Goal: Check status

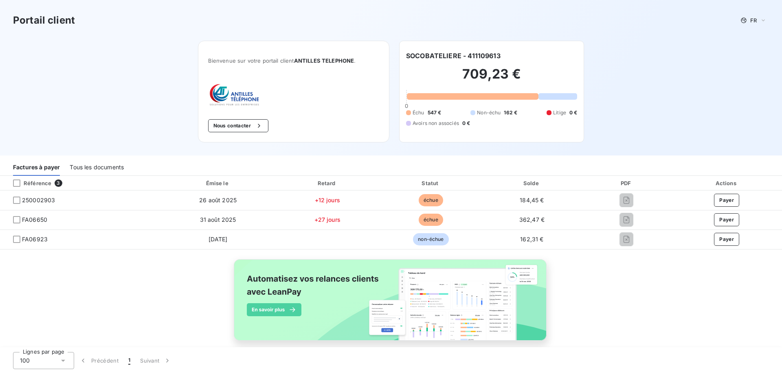
click at [82, 168] on div "Tous les documents" at bounding box center [97, 167] width 54 height 17
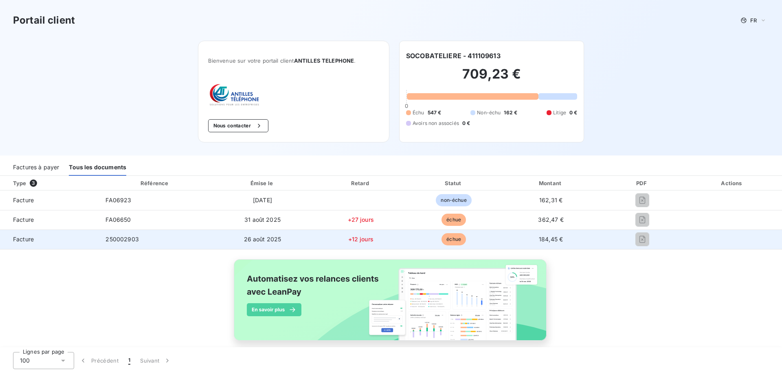
click at [121, 238] on span "250002903" at bounding box center [121, 239] width 33 height 7
click at [452, 239] on span "échue" at bounding box center [453, 239] width 24 height 12
click at [358, 241] on span "+12 jours" at bounding box center [360, 239] width 25 height 7
click at [254, 240] on span "26 août 2025" at bounding box center [262, 239] width 37 height 7
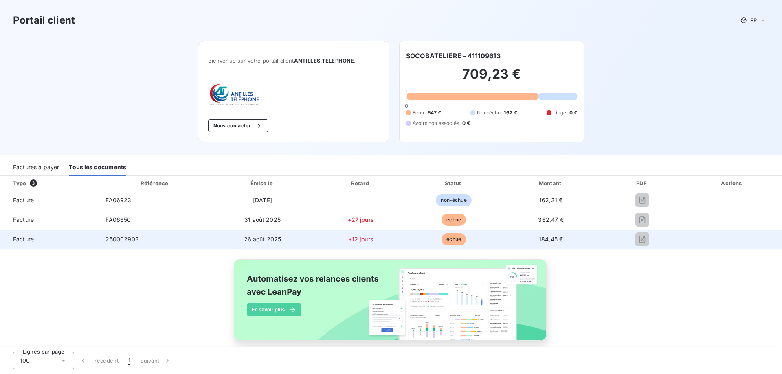
click at [19, 239] on span "Facture" at bounding box center [50, 239] width 86 height 8
